Goal: Find specific page/section: Find specific page/section

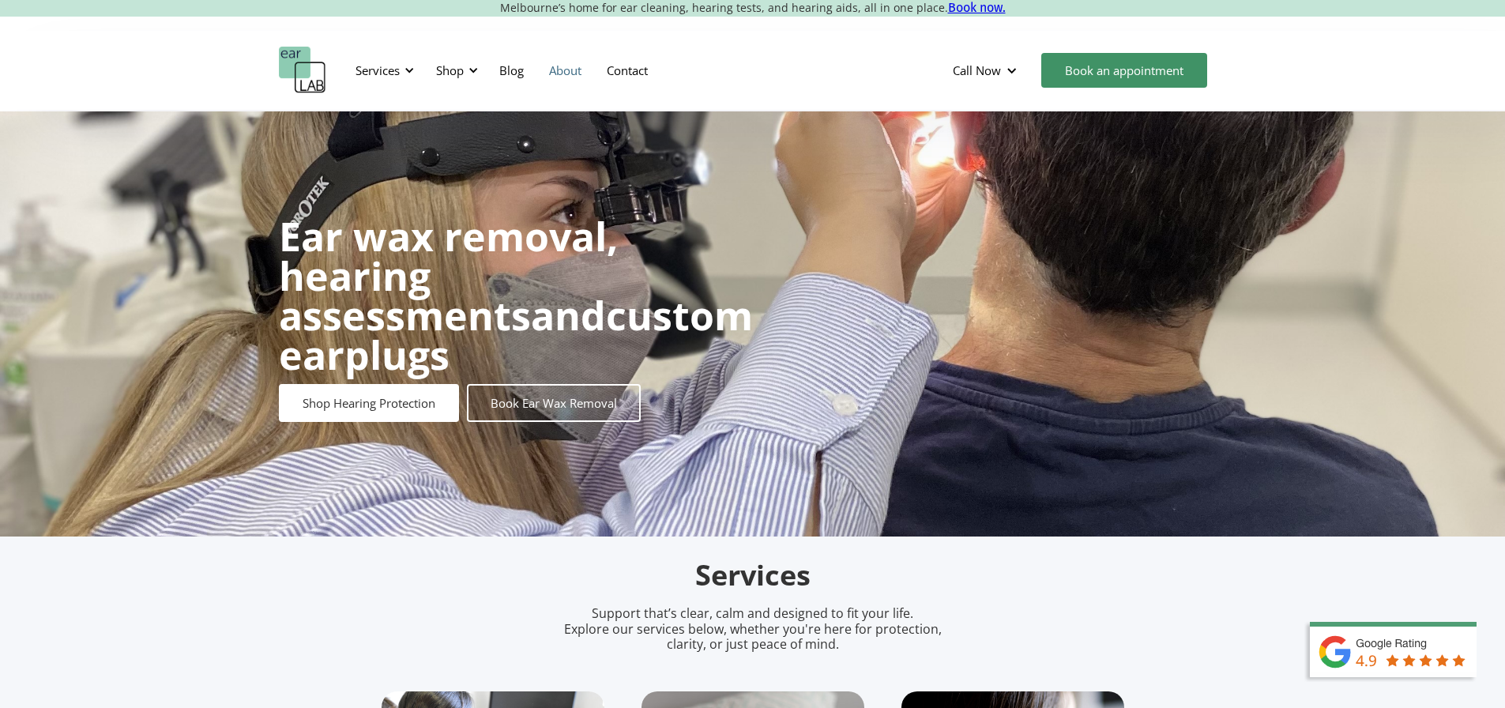
click at [578, 70] on link "About" at bounding box center [566, 70] width 58 height 46
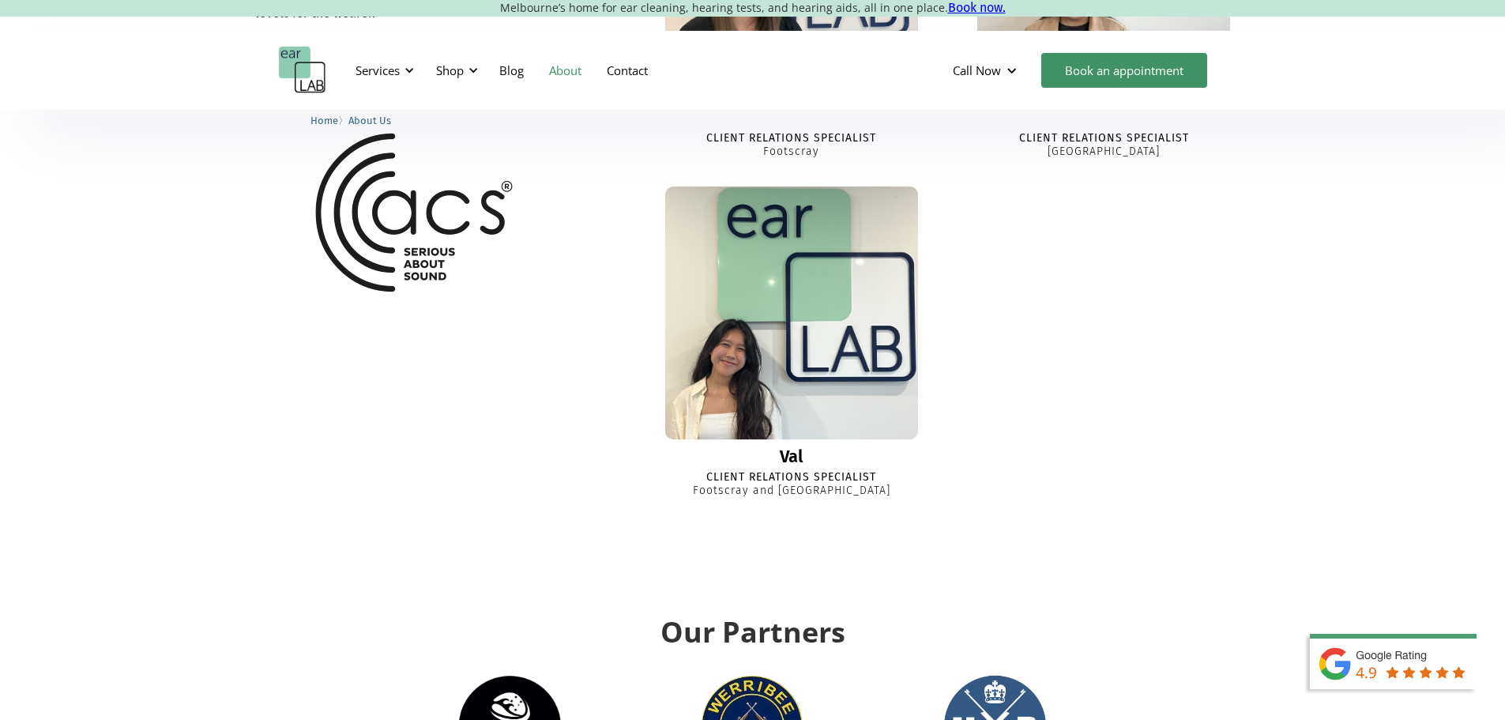
scroll to position [1713, 0]
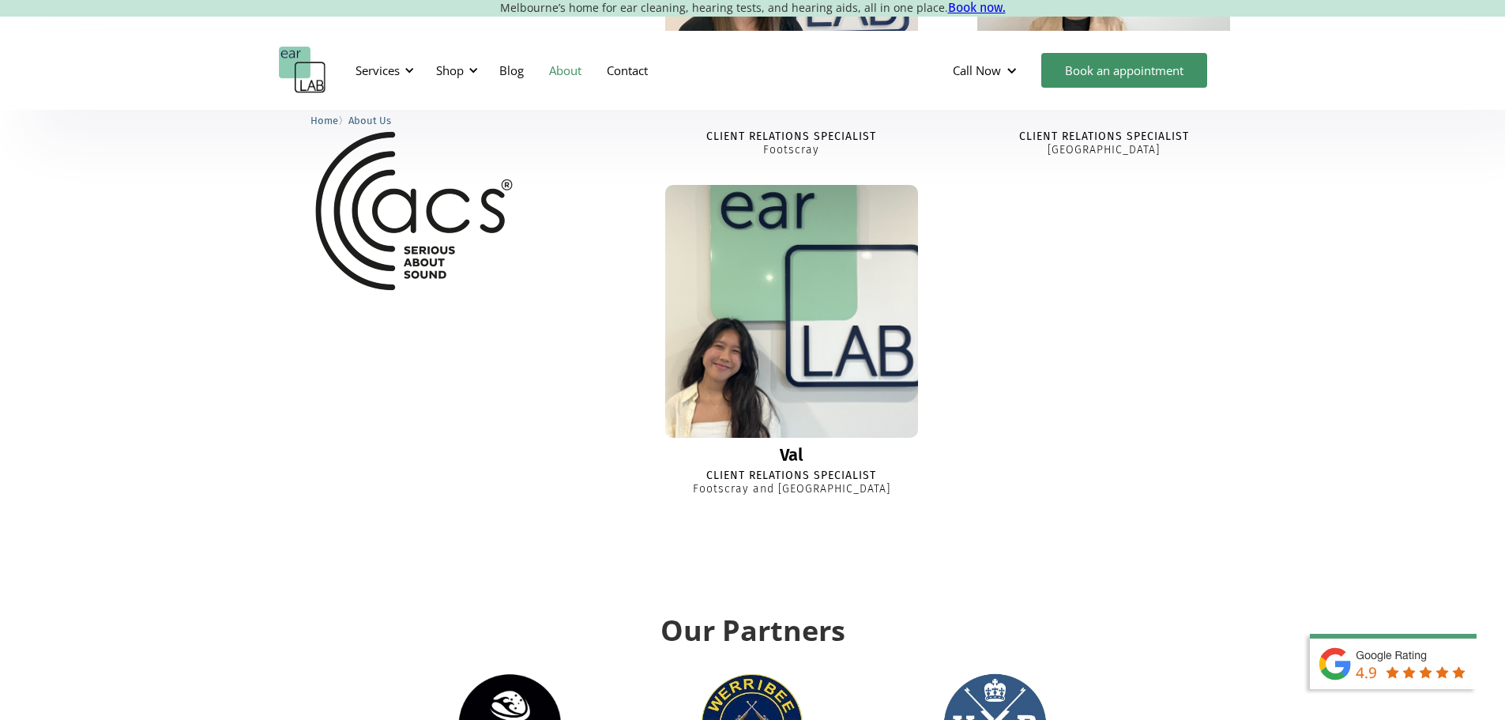
click at [899, 370] on img at bounding box center [792, 311] width 278 height 278
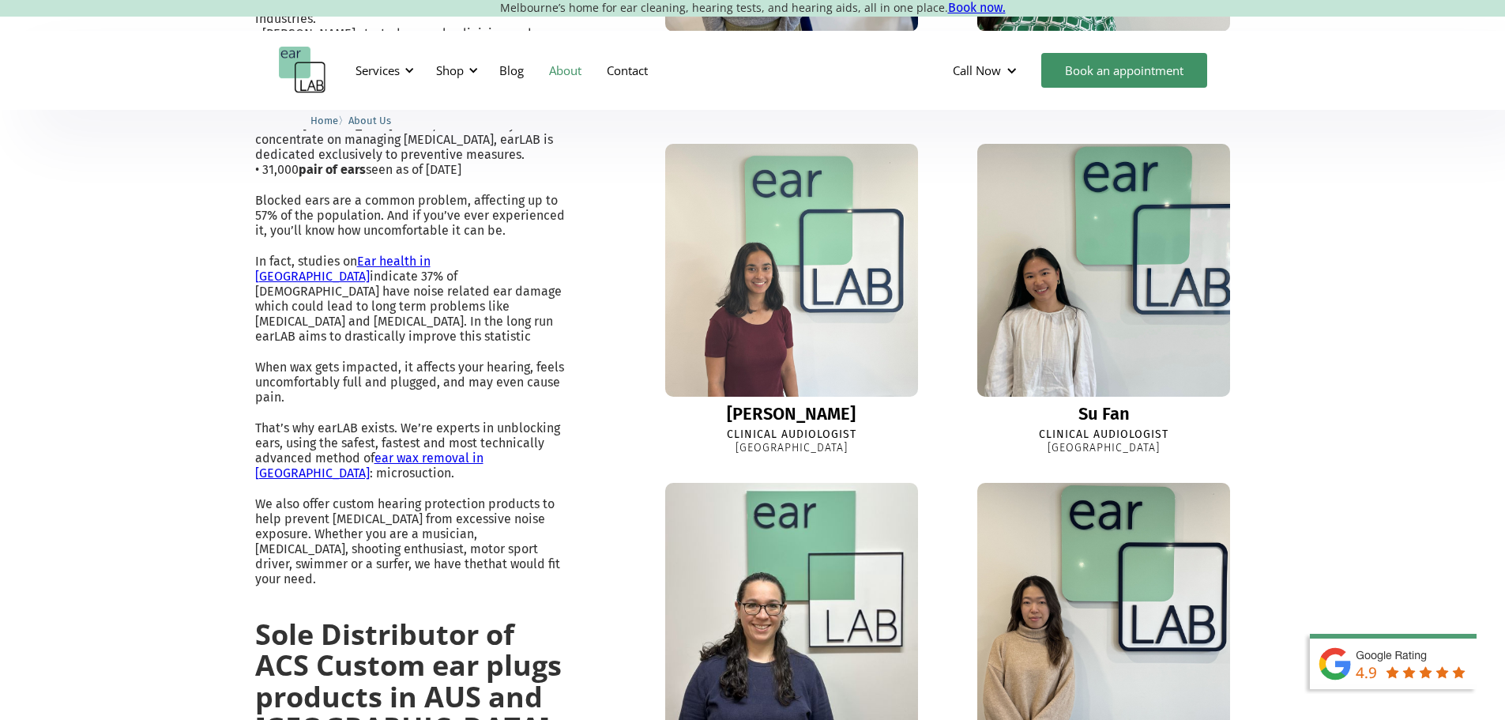
scroll to position [311, 0]
